Goal: Task Accomplishment & Management: Manage account settings

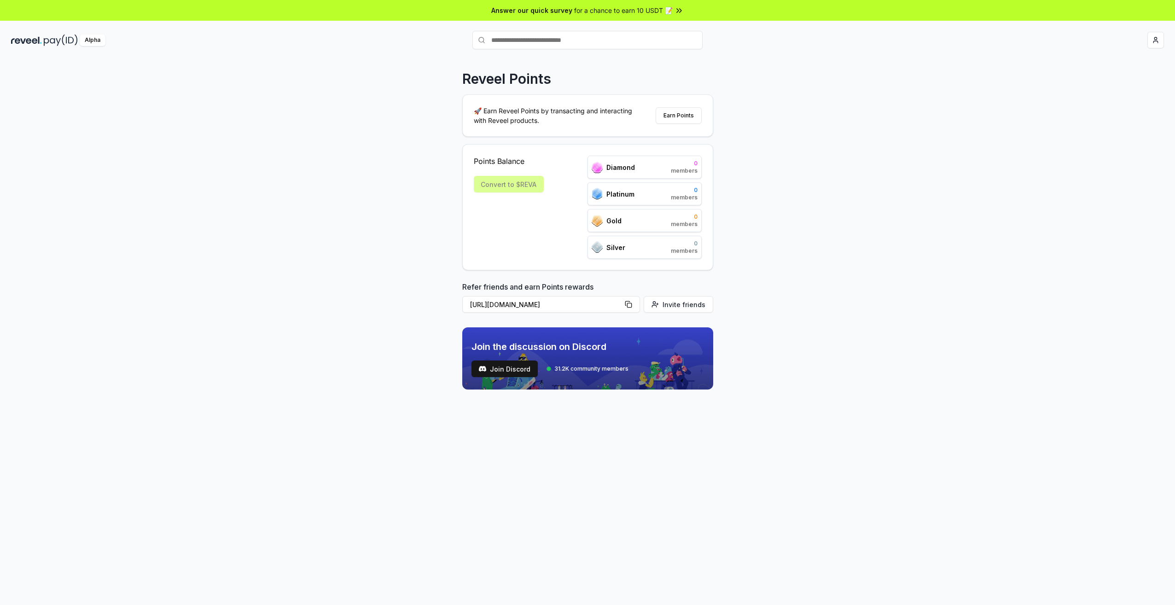
click at [952, 178] on div "Reveel Points 🚀 Earn Reveel Points by transacting and interacting with Reveel p…" at bounding box center [587, 341] width 1175 height 579
click at [1157, 39] on html "Answer our quick survey for a chance to earn 10 USDT 📝 Alpha Register Pay(ID) R…" at bounding box center [587, 302] width 1175 height 605
click at [869, 120] on html "Answer our quick survey for a chance to earn 10 USDT 📝 Alpha Register Pay(ID) R…" at bounding box center [587, 302] width 1175 height 605
click at [552, 205] on div "Points Balance Convert to $REVA Diamond 500 members Platinum 5 000 members Gold…" at bounding box center [588, 207] width 228 height 103
drag, startPoint x: 0, startPoint y: 0, endPoint x: 359, endPoint y: 274, distance: 451.6
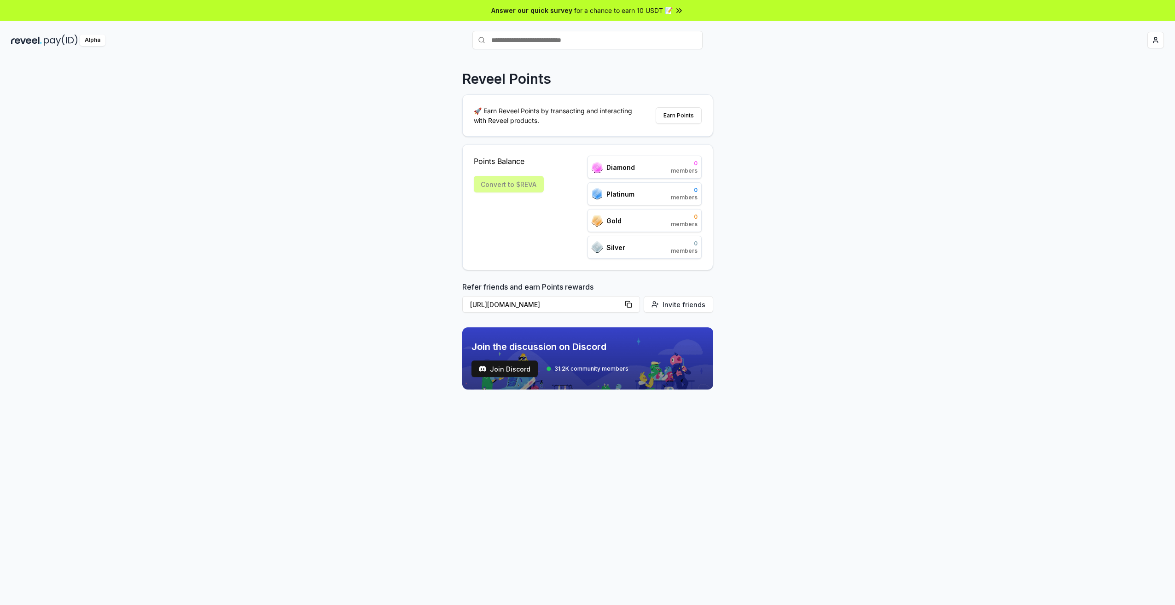
click at [359, 274] on div "Reveel Points 🚀 Earn Reveel Points by transacting and interacting with Reveel p…" at bounding box center [587, 341] width 1175 height 579
click at [790, 145] on div "Reveel Points 🚀 Earn Reveel Points by transacting and interacting with Reveel p…" at bounding box center [587, 341] width 1175 height 579
click at [1162, 29] on div "Alpha Register Pay(ID)" at bounding box center [587, 40] width 1175 height 24
click at [1159, 34] on html "Answer our quick survey for a chance to earn 10 USDT 📝 Alpha Register Pay(ID) R…" at bounding box center [587, 302] width 1175 height 605
click at [1112, 59] on div "[EMAIL_ADDRESS][DOMAIN_NAME]" at bounding box center [1112, 64] width 102 height 27
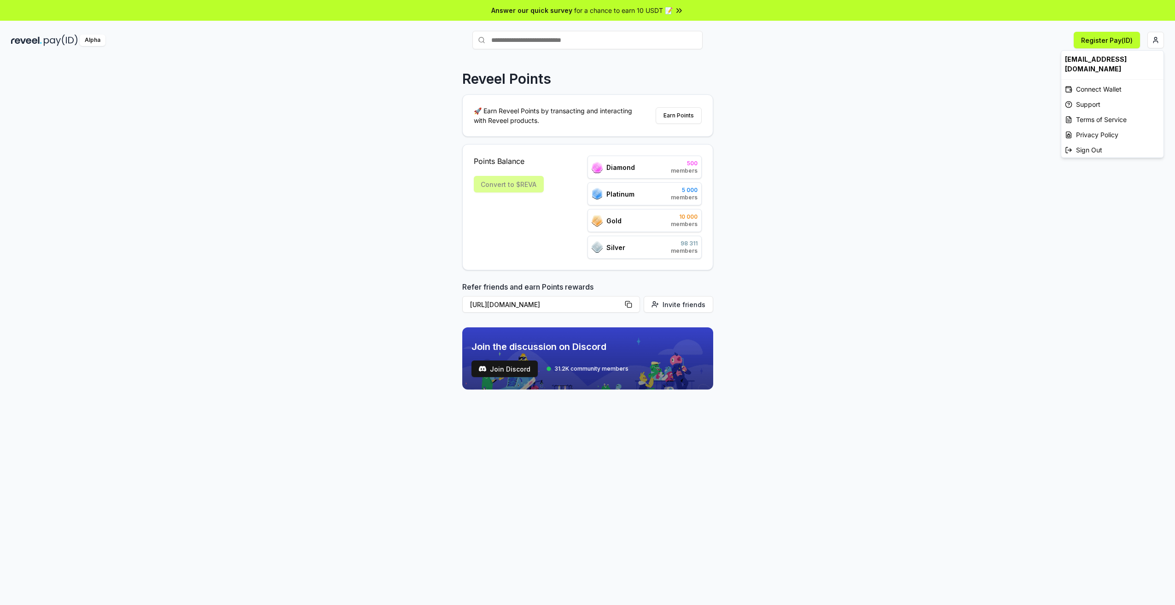
click at [822, 262] on html "Answer our quick survey for a chance to earn 10 USDT 📝 Alpha Register Pay(ID) R…" at bounding box center [587, 302] width 1175 height 605
click at [511, 41] on input "text" at bounding box center [587, 40] width 230 height 18
click at [663, 113] on button "Earn Points" at bounding box center [679, 115] width 46 height 17
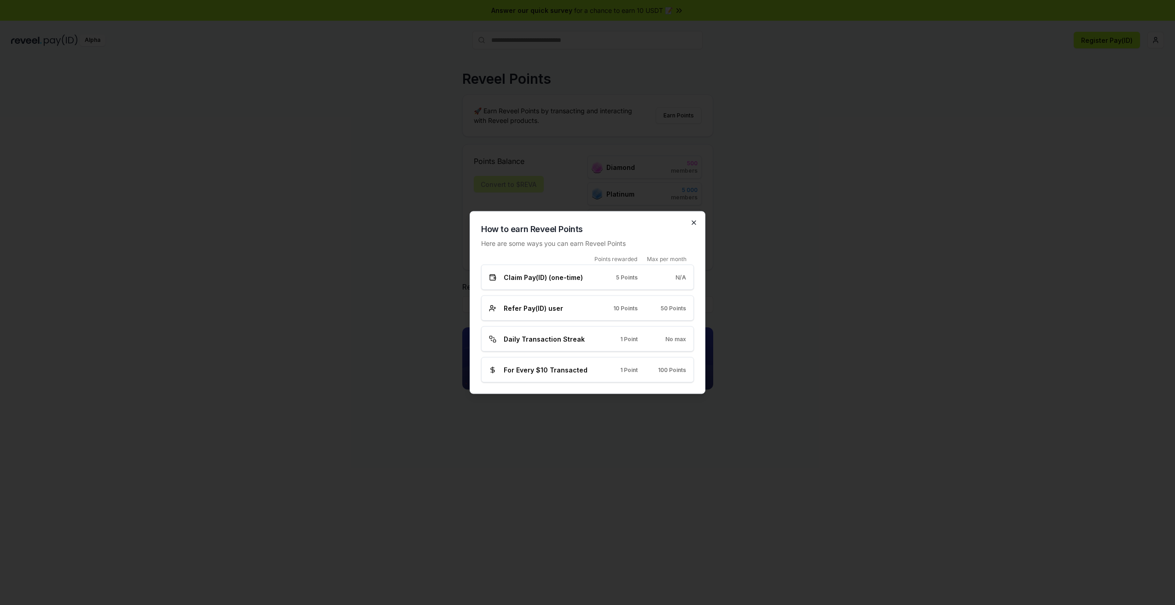
click at [693, 221] on icon "button" at bounding box center [694, 223] width 4 height 4
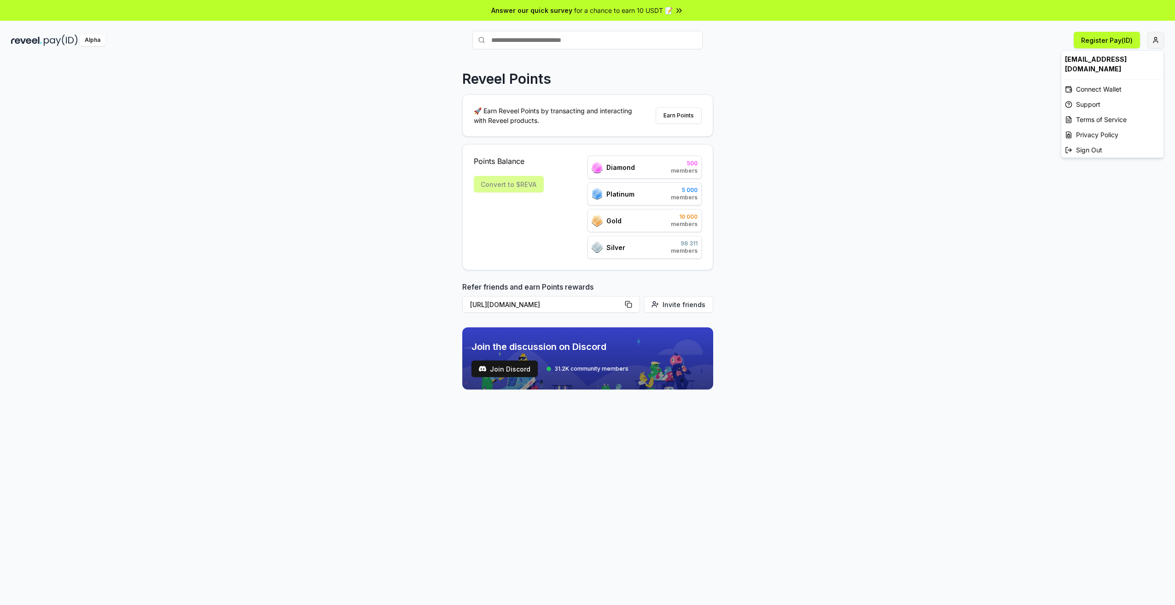
click at [1155, 44] on html "Answer our quick survey for a chance to earn 10 USDT 📝 Alpha Register Pay(ID) R…" at bounding box center [587, 302] width 1175 height 605
click at [1121, 81] on div "Connect Wallet" at bounding box center [1112, 88] width 102 height 15
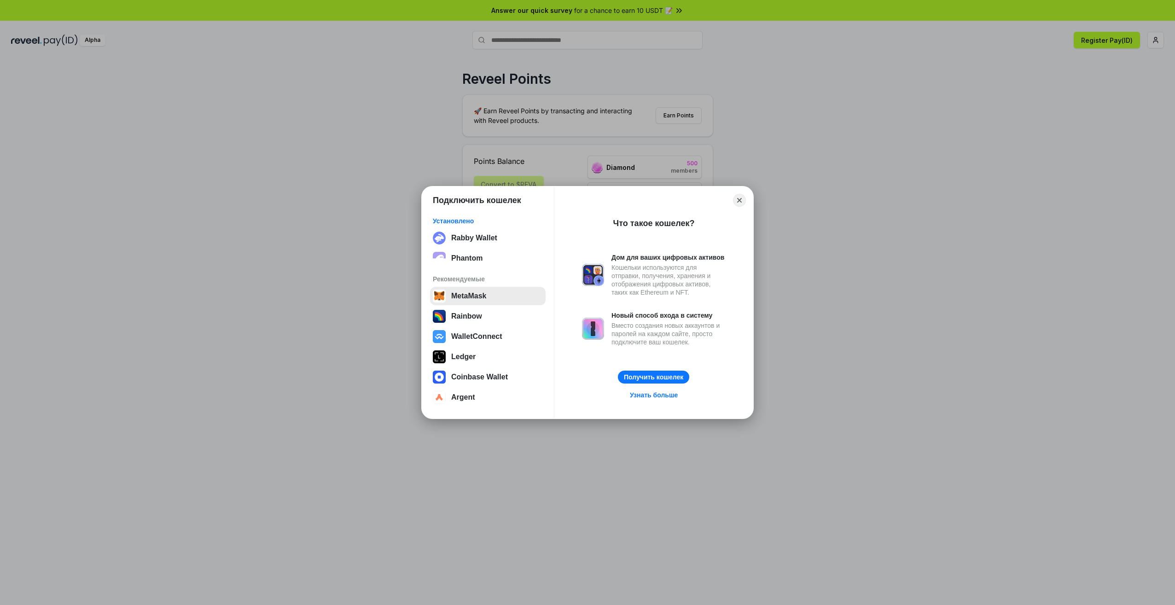
click at [470, 303] on button "MetaMask" at bounding box center [488, 296] width 116 height 18
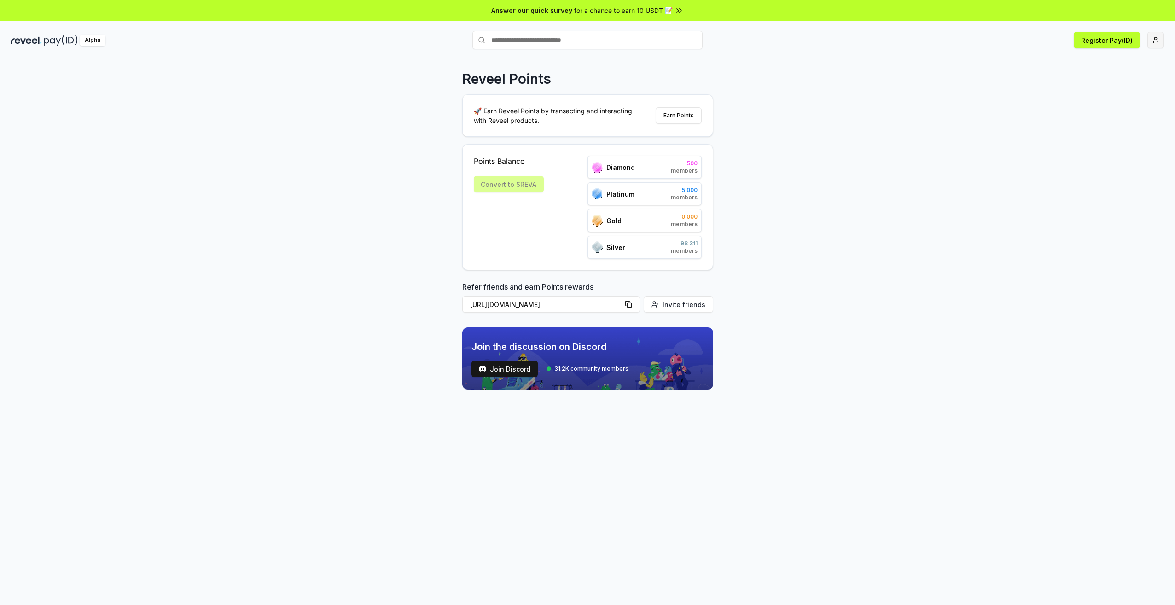
click at [1159, 40] on html "Answer our quick survey for a chance to earn 10 USDT 📝 Alpha Register Pay(ID) R…" at bounding box center [587, 302] width 1175 height 605
click at [973, 123] on html "Answer our quick survey for a chance to earn 10 USDT 📝 Alpha Register Pay(ID) R…" at bounding box center [587, 302] width 1175 height 605
click at [498, 37] on input "text" at bounding box center [587, 40] width 230 height 18
drag, startPoint x: 572, startPoint y: 192, endPoint x: 340, endPoint y: 140, distance: 237.3
click at [571, 192] on div "Points Balance Convert to $REVA Diamond 500 members Platinum 5 000 members Gold…" at bounding box center [588, 207] width 228 height 103
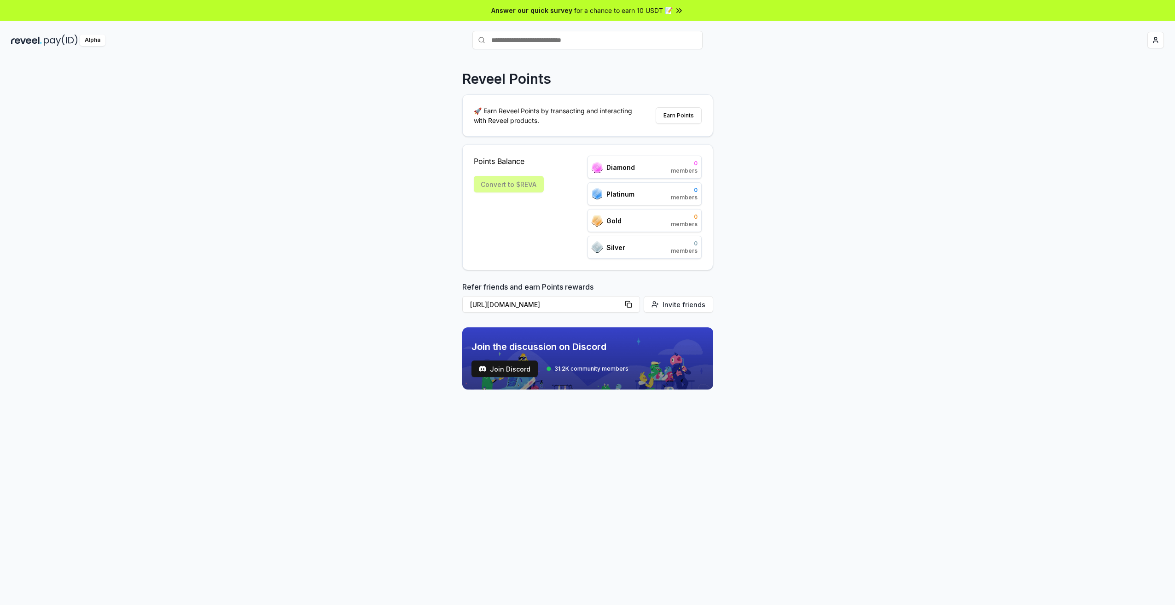
click at [791, 225] on div "Reveel Points 🚀 Earn Reveel Points by transacting and interacting with Reveel p…" at bounding box center [587, 341] width 1175 height 579
drag, startPoint x: 828, startPoint y: 122, endPoint x: 794, endPoint y: 124, distance: 34.1
click at [825, 123] on div "Reveel Points 🚀 Earn Reveel Points by transacting and interacting with Reveel p…" at bounding box center [587, 341] width 1175 height 579
click at [531, 182] on div "Convert to $REVA" at bounding box center [509, 184] width 70 height 17
click at [1151, 41] on html "Answer our quick survey for a chance to earn 10 USDT 📝 Alpha Register Pay(ID) R…" at bounding box center [587, 302] width 1175 height 605
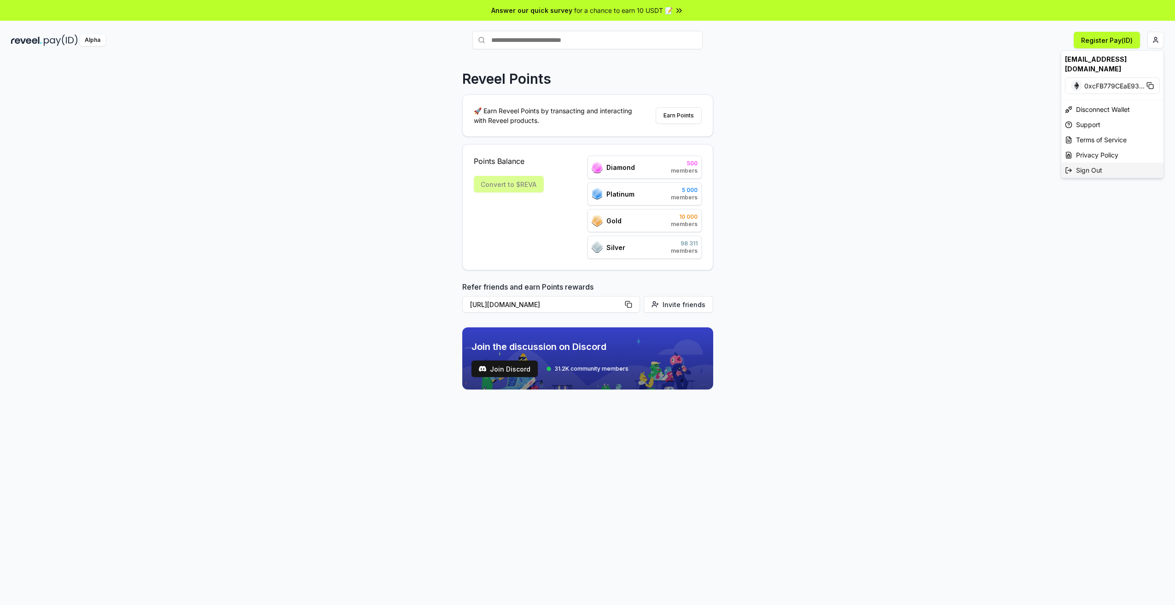
click at [1097, 162] on div "Sign Out" at bounding box center [1112, 169] width 102 height 15
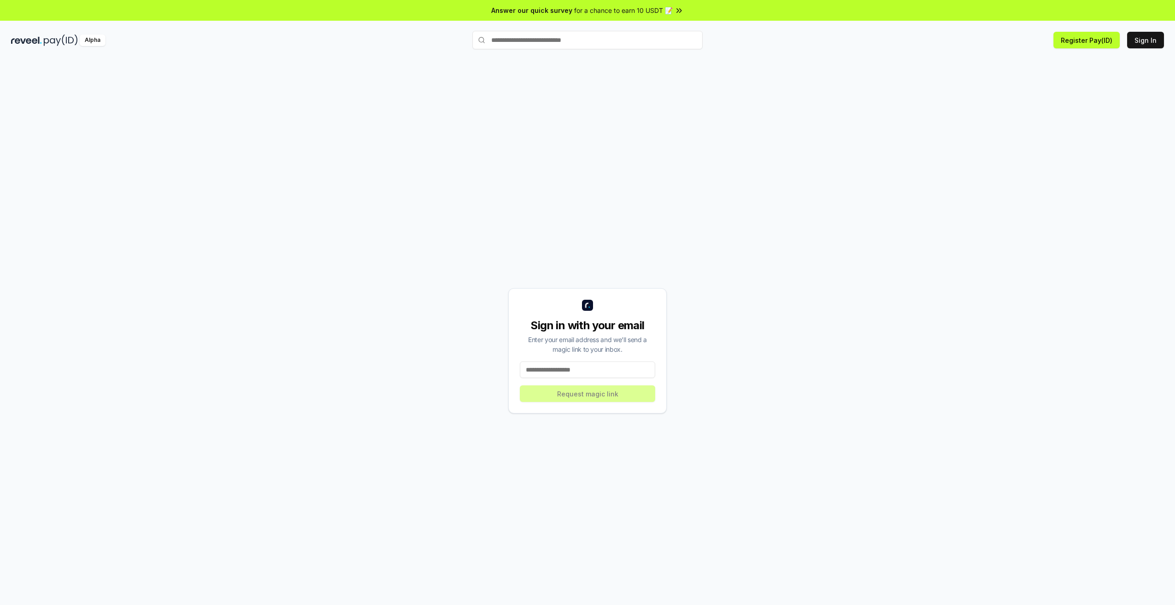
click at [605, 371] on input at bounding box center [587, 369] width 135 height 17
type input "**********"
click at [585, 396] on button "Request magic link" at bounding box center [587, 393] width 135 height 17
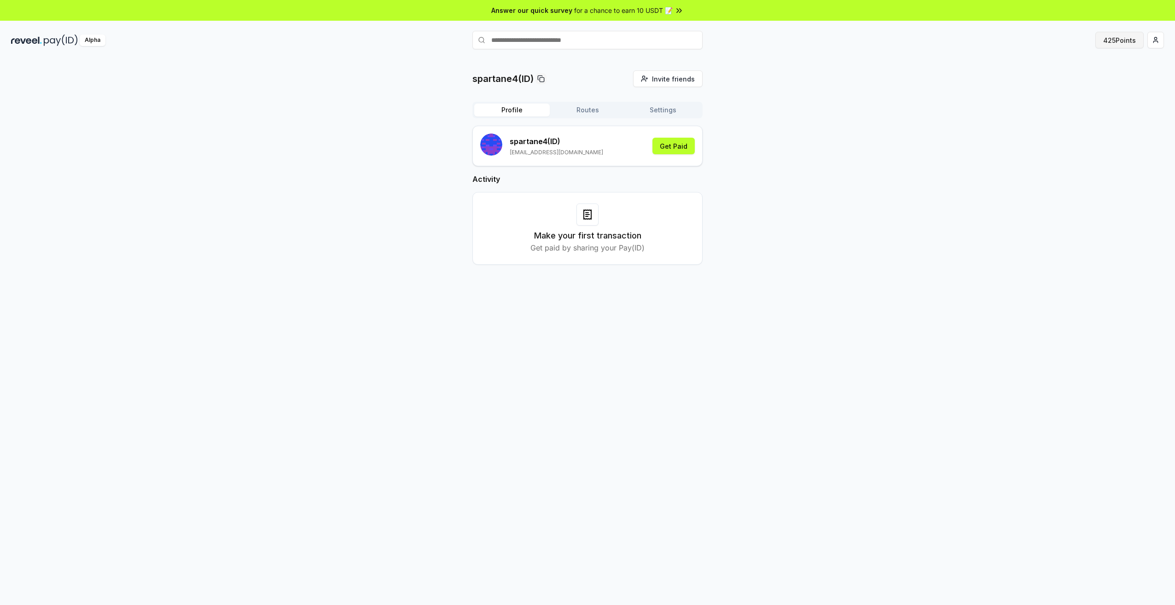
click at [1114, 45] on button "425 Points" at bounding box center [1119, 40] width 48 height 17
click at [806, 160] on div "spartane4(ID) Invite friends Invite Profile Routes Settings spartane4 (ID) spar…" at bounding box center [587, 174] width 1153 height 209
